Goal: Navigation & Orientation: Find specific page/section

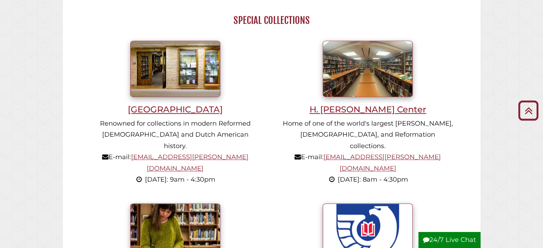
scroll to position [607, 0]
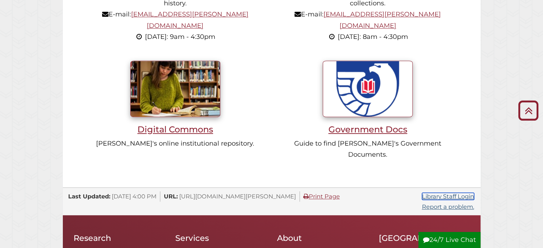
click at [460, 193] on link "Library Staff Login" at bounding box center [448, 196] width 52 height 7
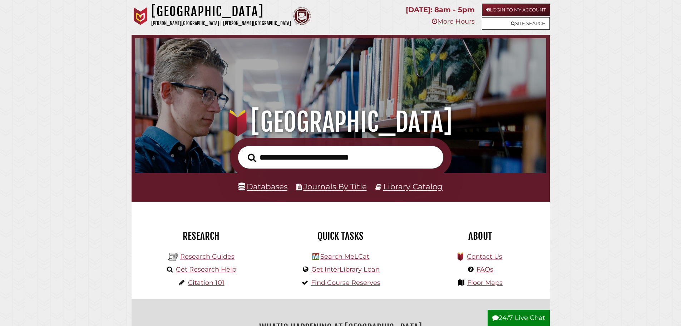
drag, startPoint x: 160, startPoint y: 162, endPoint x: 190, endPoint y: 321, distance: 162.2
click at [190, 248] on h2 "What's Happening at [GEOGRAPHIC_DATA]" at bounding box center [340, 327] width 407 height 16
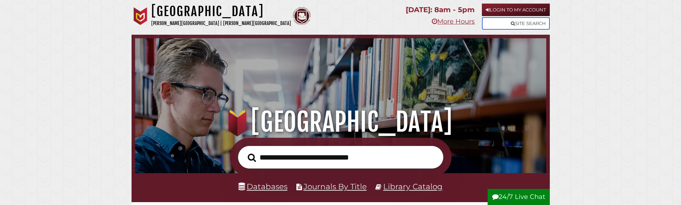
click at [532, 23] on link "Site Search" at bounding box center [516, 23] width 68 height 13
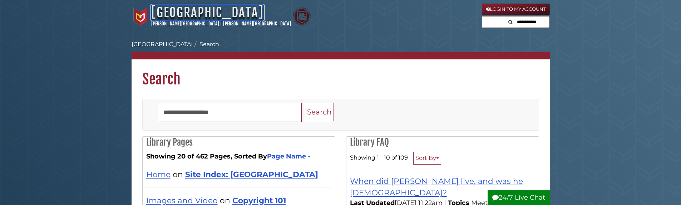
click at [204, 9] on link "[GEOGRAPHIC_DATA]" at bounding box center [207, 13] width 113 height 16
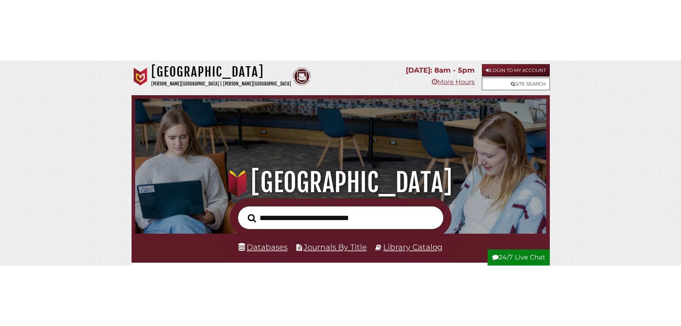
scroll to position [136, 407]
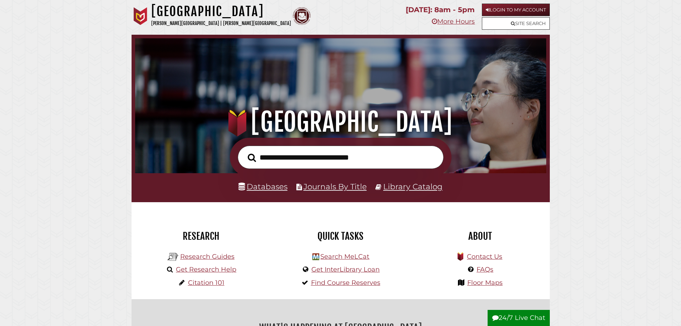
scroll to position [136, 407]
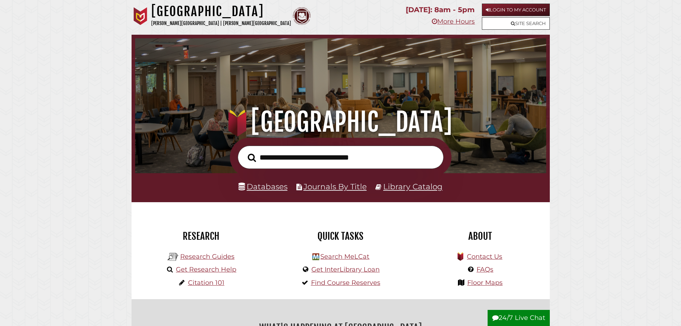
scroll to position [136, 407]
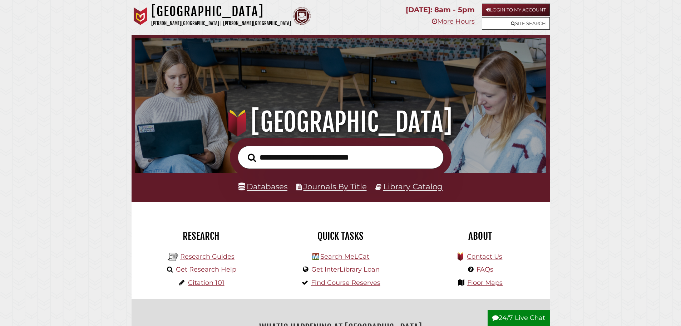
scroll to position [136, 407]
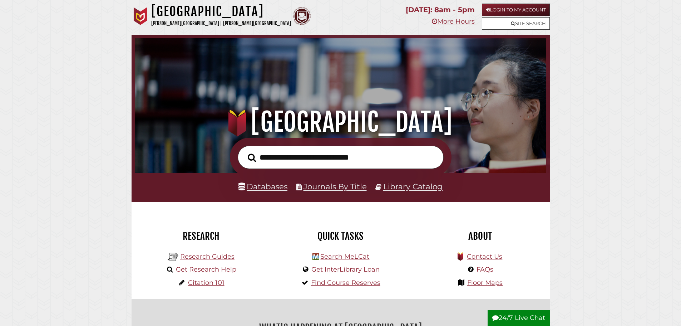
scroll to position [136, 407]
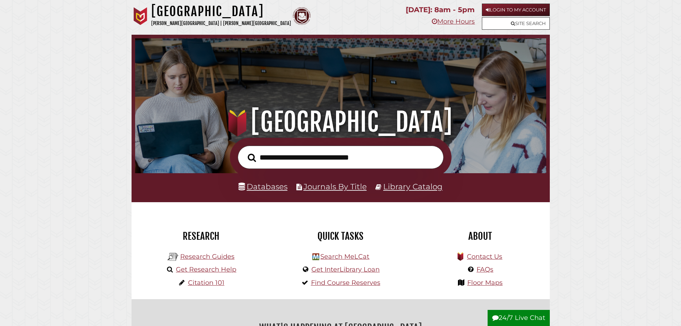
scroll to position [136, 407]
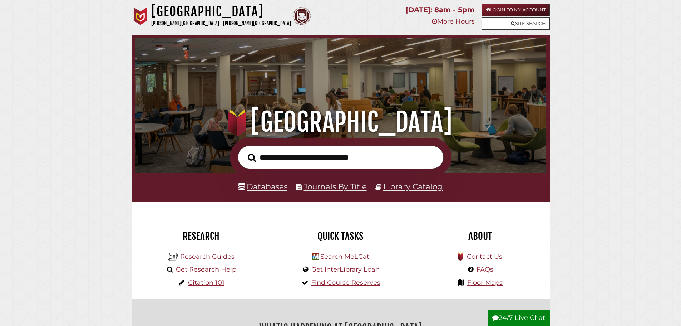
scroll to position [136, 407]
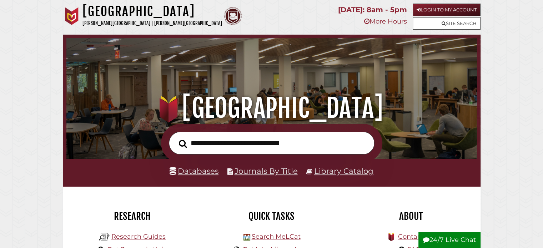
scroll to position [136, 407]
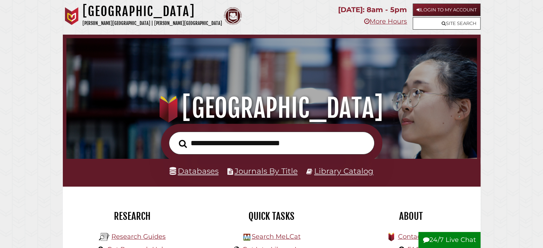
scroll to position [136, 407]
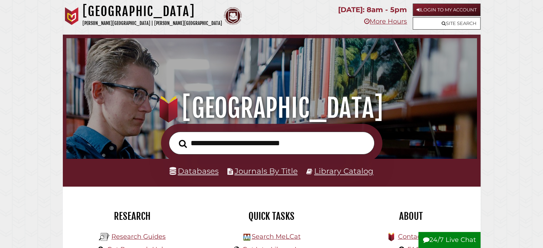
scroll to position [136, 407]
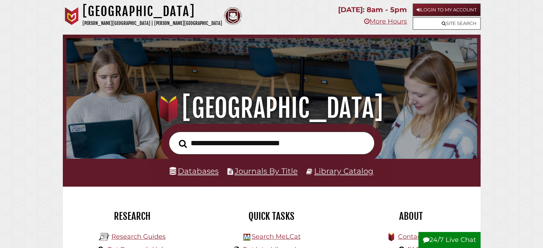
scroll to position [136, 407]
